Goal: Task Accomplishment & Management: Complete application form

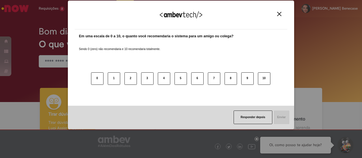
click at [280, 13] on img "Close" at bounding box center [279, 14] width 4 height 4
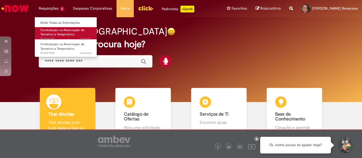
click at [55, 30] on span "Contratação ou Renovação de Terceiros e Temporários" at bounding box center [62, 32] width 44 height 9
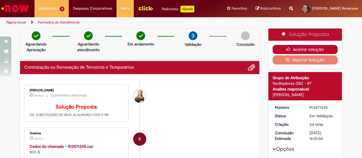
click at [291, 49] on button "Aceitar solução" at bounding box center [305, 49] width 65 height 9
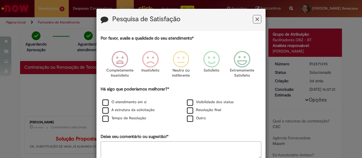
click at [259, 20] on button "Feedback" at bounding box center [257, 19] width 8 height 8
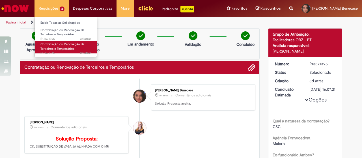
click at [63, 47] on span "Contratação ou Renovação de Terceiros e Temporários" at bounding box center [62, 46] width 44 height 9
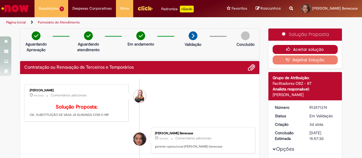
click at [314, 47] on button "Aceitar solução" at bounding box center [305, 49] width 65 height 9
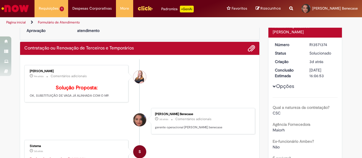
scroll to position [28, 0]
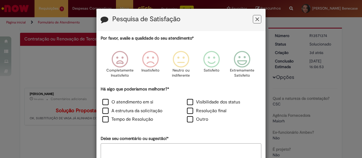
click at [256, 18] on icon "Feedback" at bounding box center [258, 19] width 4 height 6
